Goal: Task Accomplishment & Management: Manage account settings

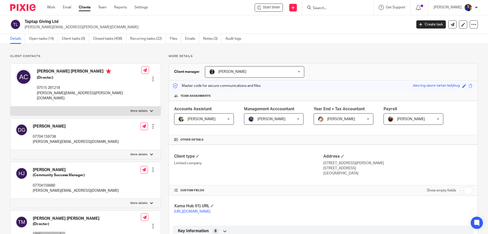
click at [325, 5] on form at bounding box center [339, 7] width 54 height 6
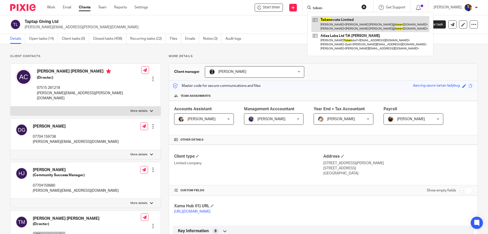
type input "token"
click at [338, 20] on link at bounding box center [370, 24] width 118 height 16
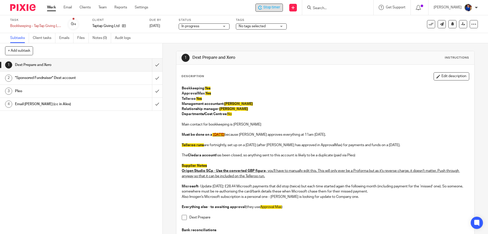
drag, startPoint x: 272, startPoint y: 7, endPoint x: 277, endPoint y: 7, distance: 5.8
click at [271, 7] on span "Stop timer" at bounding box center [271, 7] width 17 height 5
click at [428, 24] on icon at bounding box center [430, 24] width 5 height 5
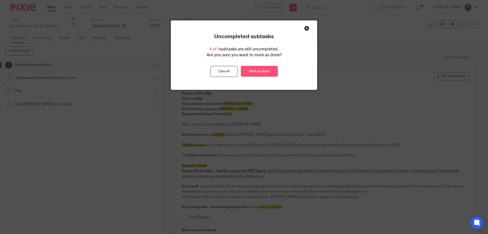
click at [265, 69] on link "Mark as done" at bounding box center [259, 71] width 37 height 11
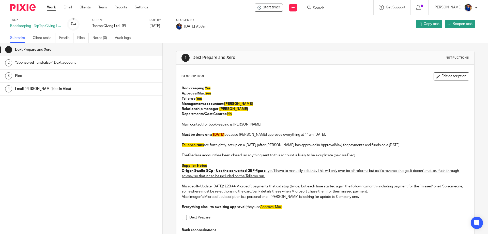
click at [54, 7] on link "Work" at bounding box center [51, 7] width 9 height 5
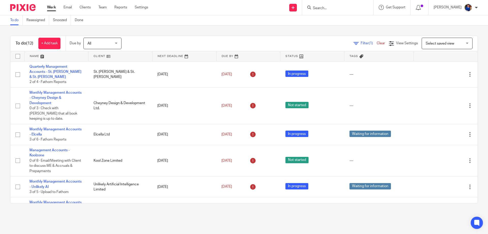
click at [54, 5] on link "Work" at bounding box center [51, 7] width 9 height 5
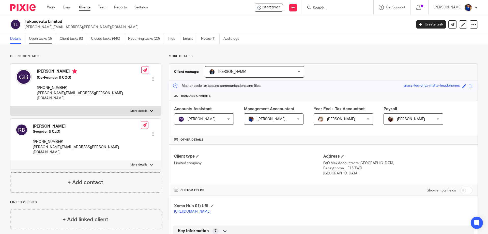
click at [45, 40] on link "Open tasks (3)" at bounding box center [42, 39] width 27 height 10
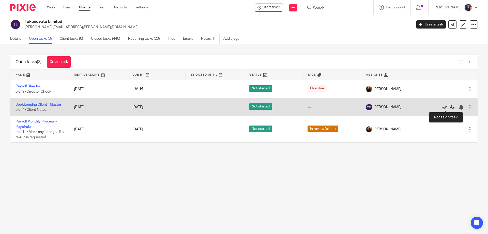
click at [450, 108] on icon at bounding box center [452, 106] width 5 height 5
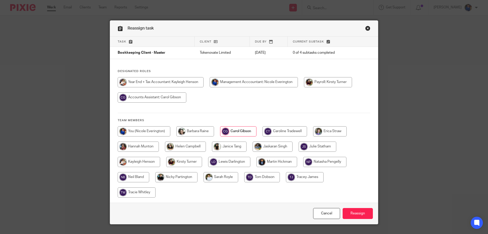
click at [132, 129] on input "radio" at bounding box center [144, 131] width 53 height 10
radio input "true"
click at [364, 214] on input "Reassign" at bounding box center [358, 213] width 30 height 11
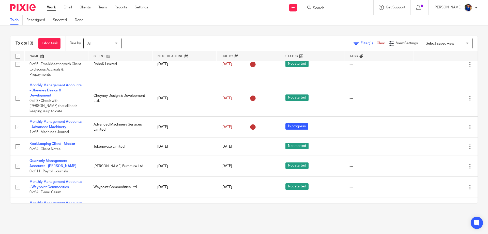
scroll to position [178, 0]
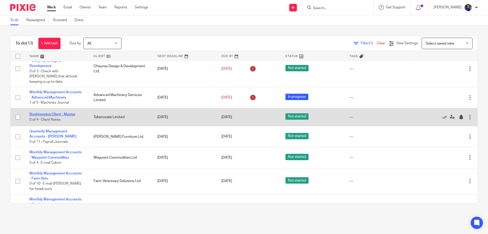
click at [50, 108] on td "Bookkeeping Client - Master 0 of 4 · Client Notes" at bounding box center [56, 117] width 64 height 18
click at [50, 112] on link "Bookkeeping Client - Master" at bounding box center [52, 114] width 46 height 4
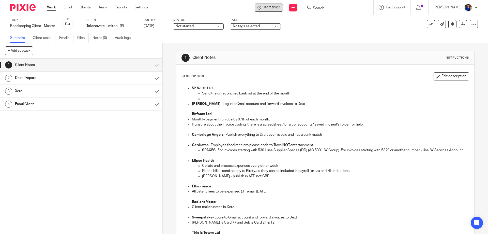
click at [263, 7] on span "Start timer" at bounding box center [271, 7] width 17 height 5
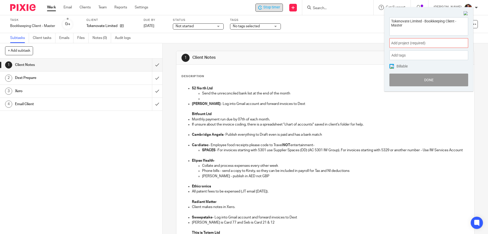
click at [414, 42] on span "Add project (required) :" at bounding box center [423, 42] width 64 height 5
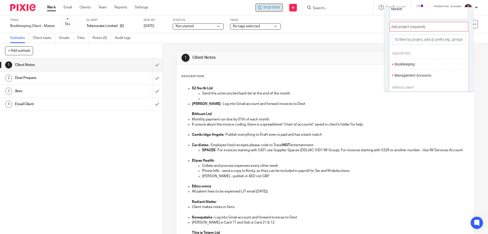
scroll to position [25, 0]
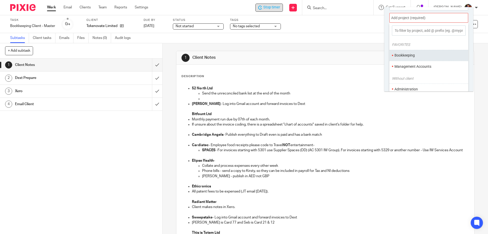
click at [418, 52] on ul "Bookkeeping" at bounding box center [428, 55] width 79 height 11
click at [401, 53] on li "Bookkeeping" at bounding box center [427, 55] width 66 height 5
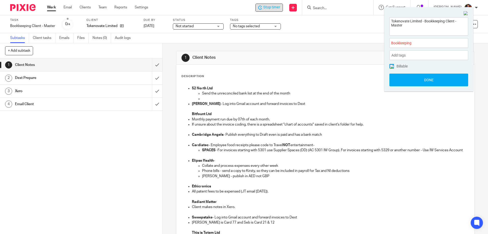
click at [392, 65] on img at bounding box center [392, 67] width 4 height 4
click at [397, 75] on button "Done" at bounding box center [428, 79] width 79 height 13
